Goal: Find contact information: Find contact information

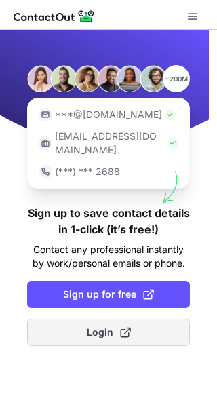
click at [99, 326] on span "Login" at bounding box center [109, 333] width 44 height 14
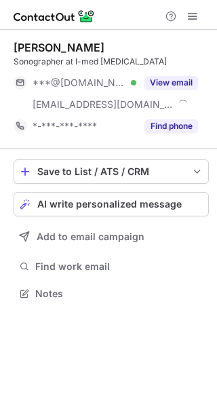
scroll to position [284, 217]
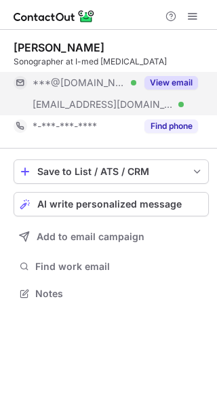
click at [161, 79] on button "View email" at bounding box center [172, 83] width 54 height 14
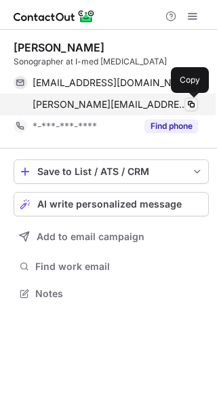
click at [188, 107] on span at bounding box center [191, 104] width 11 height 11
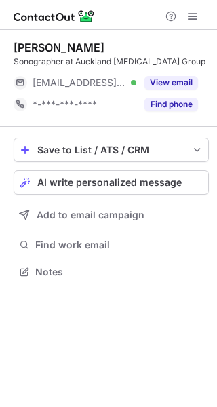
scroll to position [263, 217]
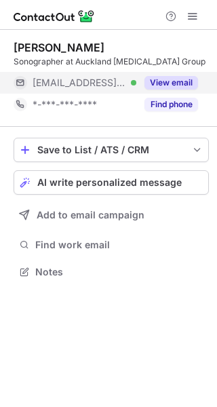
click at [151, 78] on button "View email" at bounding box center [172, 83] width 54 height 14
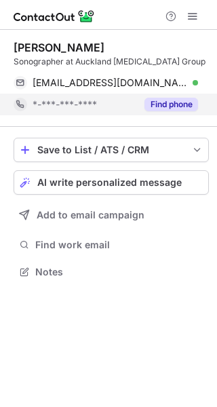
scroll to position [263, 217]
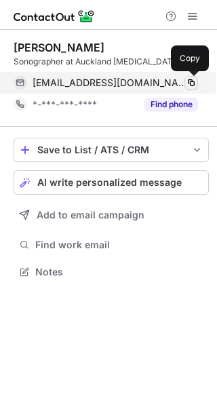
click at [197, 79] on button at bounding box center [192, 83] width 14 height 14
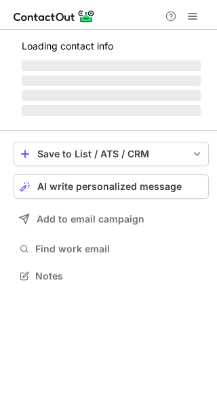
scroll to position [263, 217]
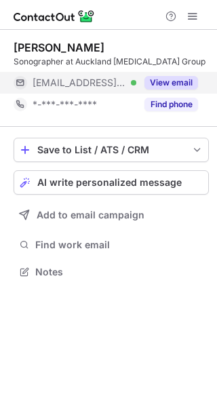
click at [172, 77] on button "View email" at bounding box center [172, 83] width 54 height 14
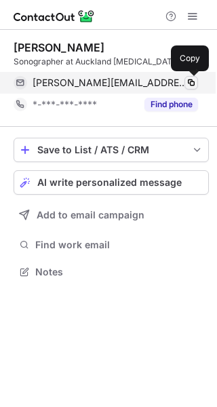
click at [190, 84] on span at bounding box center [191, 82] width 11 height 11
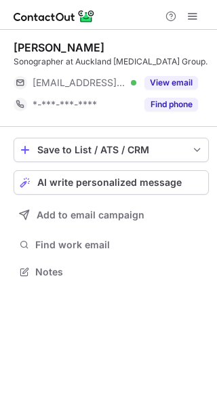
scroll to position [263, 217]
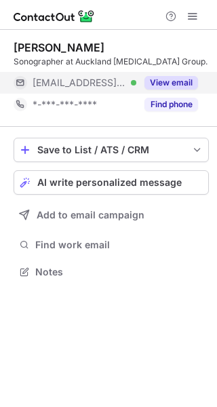
click at [183, 84] on button "View email" at bounding box center [172, 83] width 54 height 14
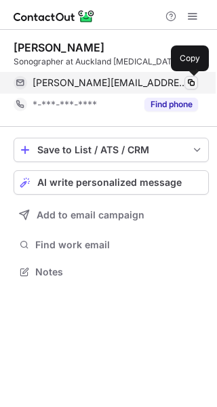
click at [191, 80] on span at bounding box center [191, 82] width 11 height 11
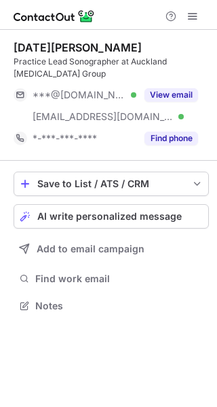
scroll to position [297, 217]
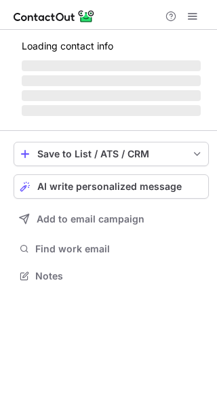
scroll to position [263, 217]
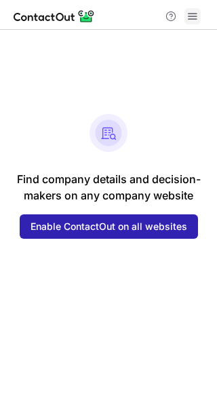
click at [191, 11] on span at bounding box center [192, 16] width 11 height 11
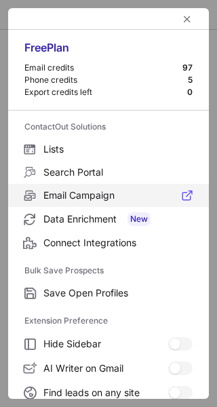
scroll to position [158, 0]
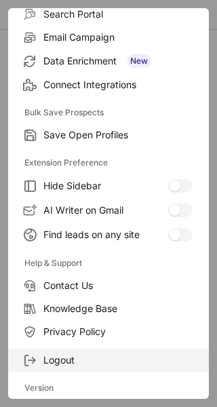
click at [67, 361] on span "Logout" at bounding box center [117, 360] width 149 height 12
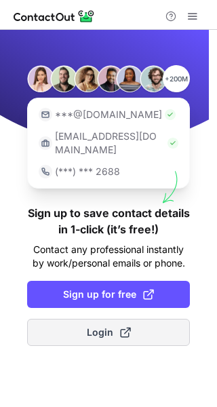
click at [111, 326] on span "Login" at bounding box center [109, 333] width 44 height 14
